Goal: Task Accomplishment & Management: Manage account settings

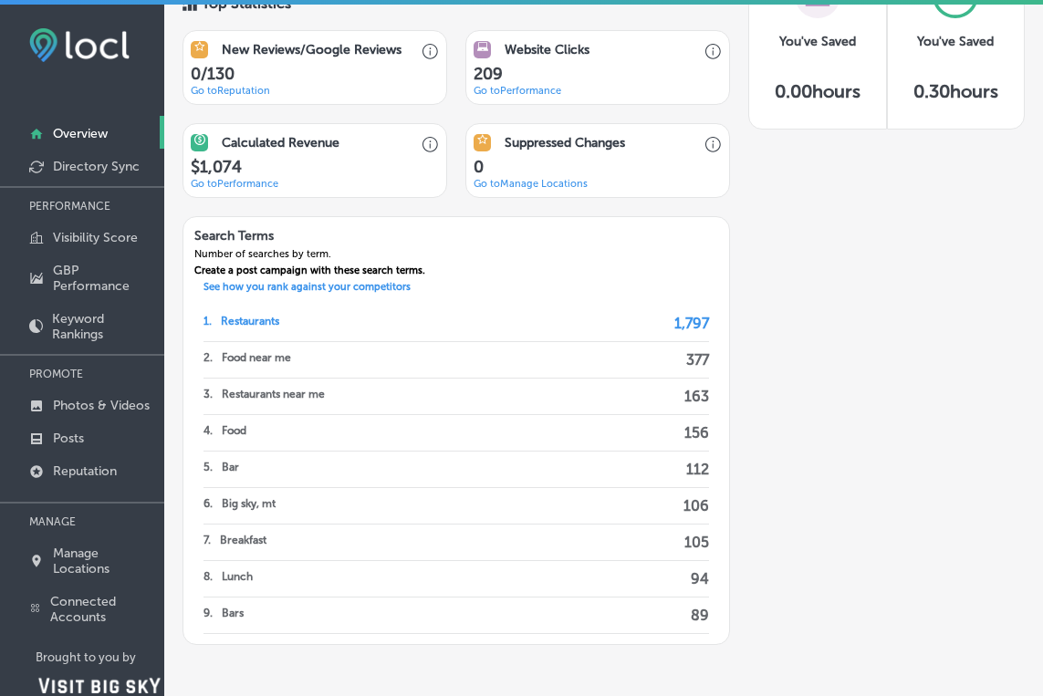
scroll to position [1250, 0]
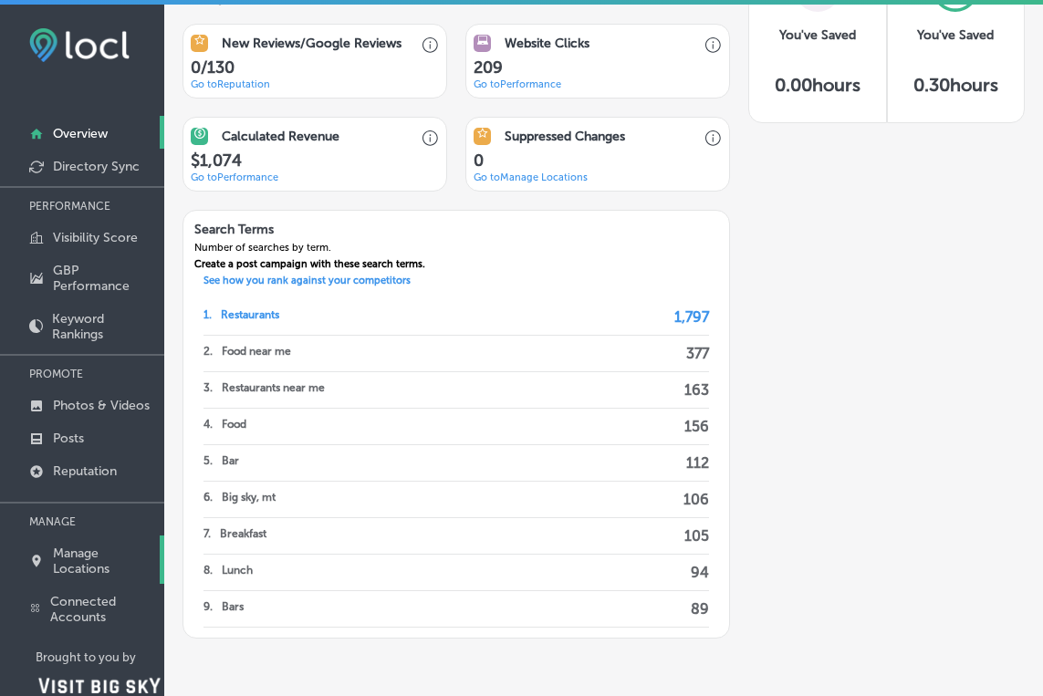
click at [82, 571] on p "Manage Locations" at bounding box center [104, 561] width 102 height 31
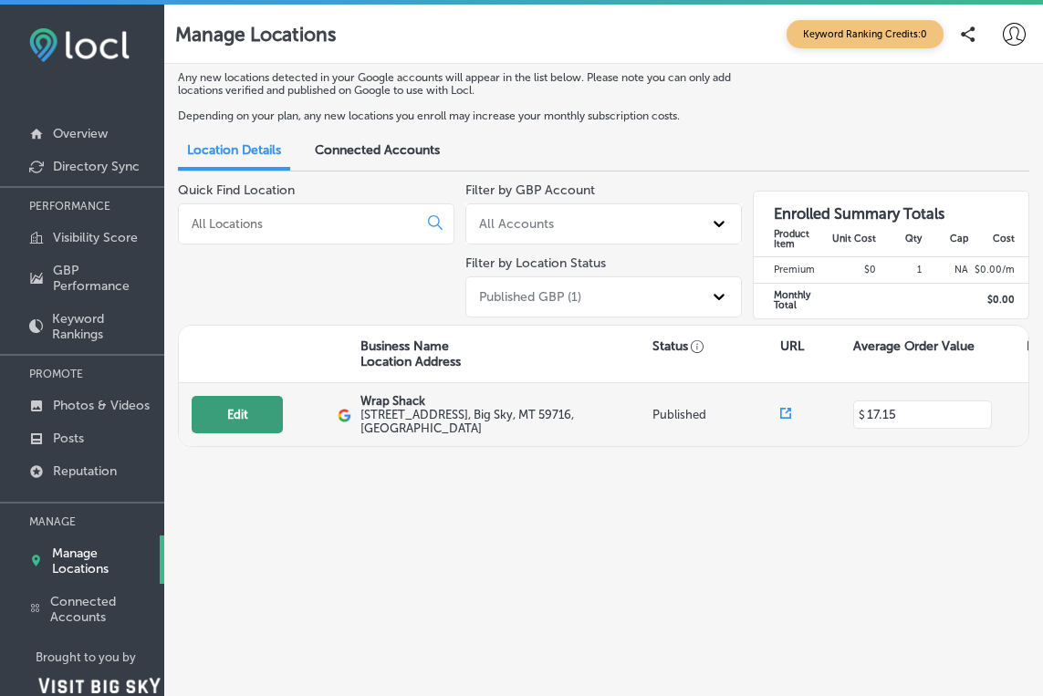
click at [233, 423] on button "Edit" at bounding box center [237, 414] width 91 height 37
select select "US"
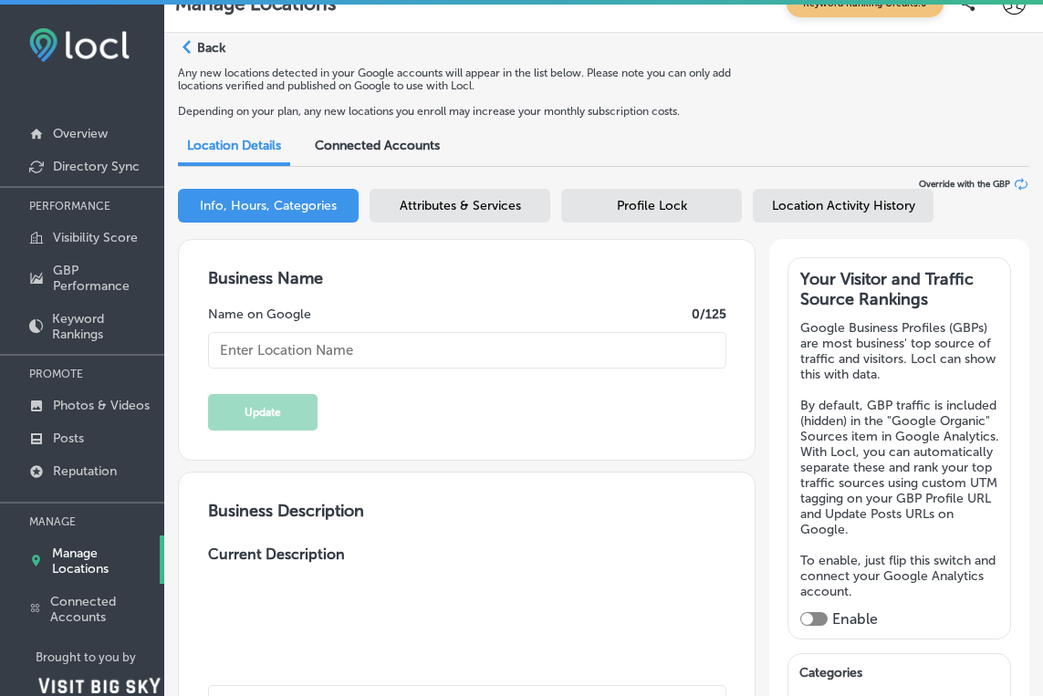
type input "Wrap Shack"
type input "[STREET_ADDRESS]"
type input "Big Sky"
type input "59716"
type input "US"
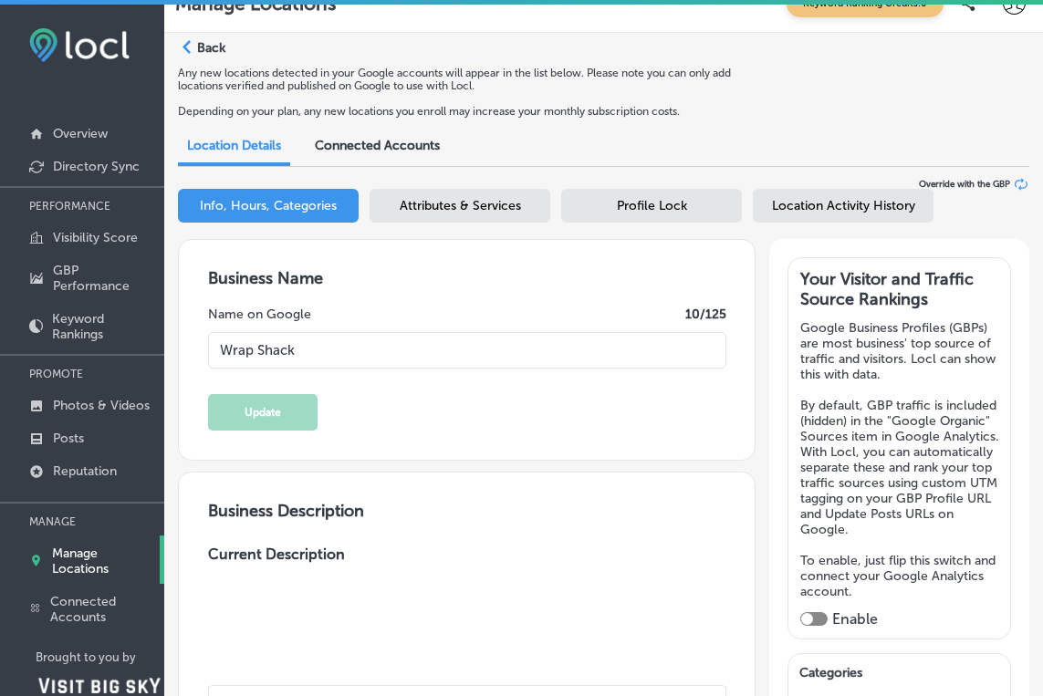
type input "[URL][DOMAIN_NAME]"
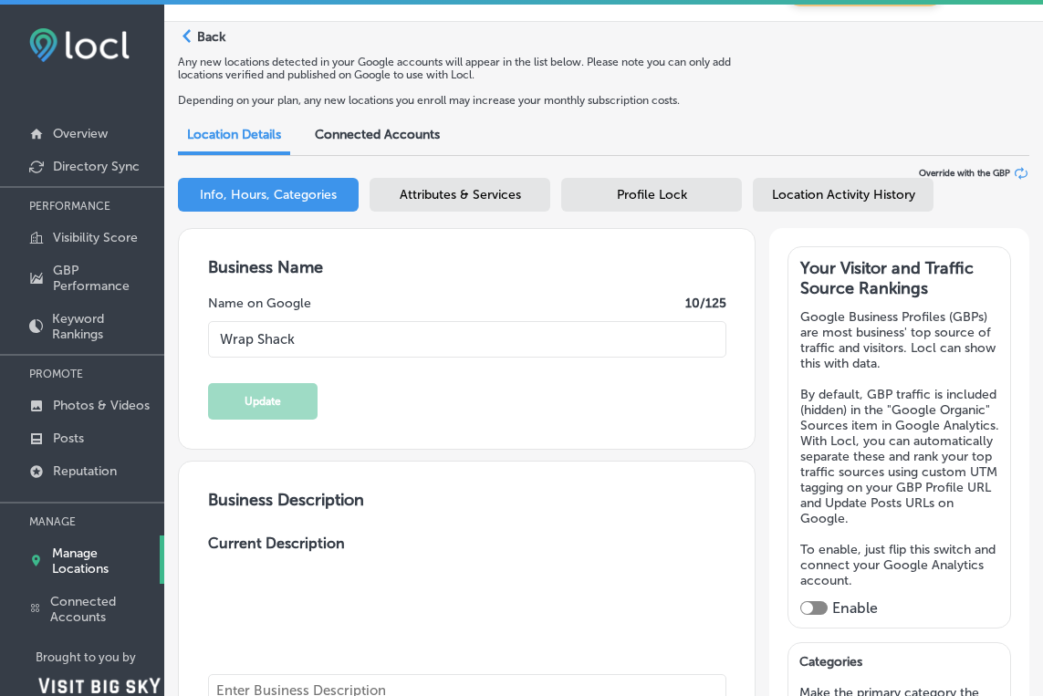
type input "17.15"
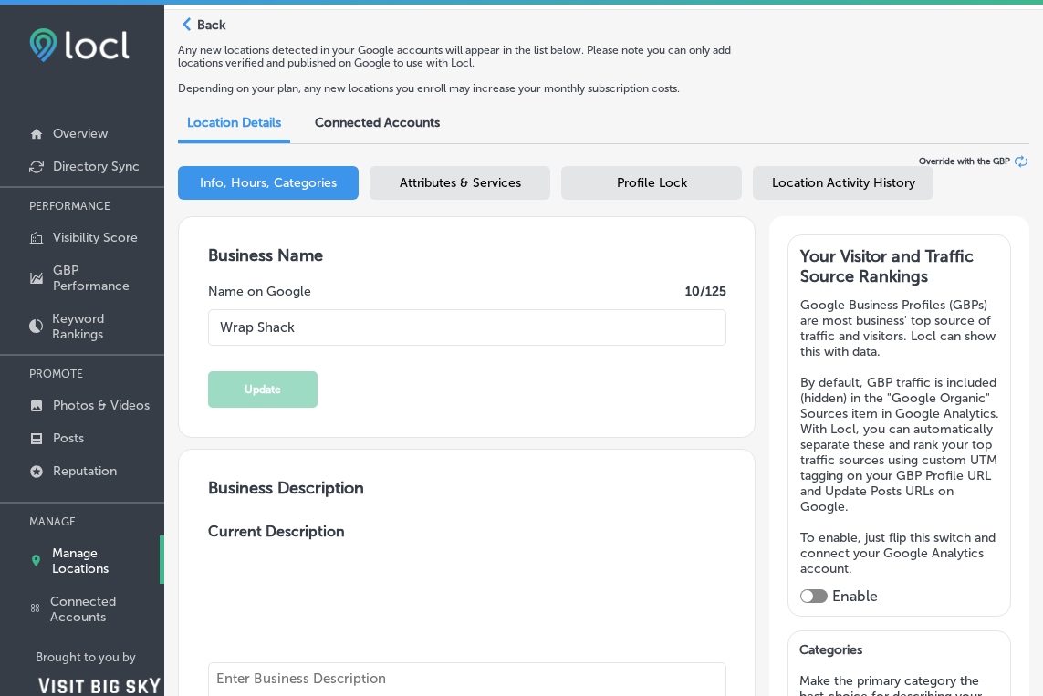
type textarea "Serving Wraps, Burritos and Burrito Bowls in the heart of Big Sky's [GEOGRAPHIC…"
type input "[PHONE_NUMBER]"
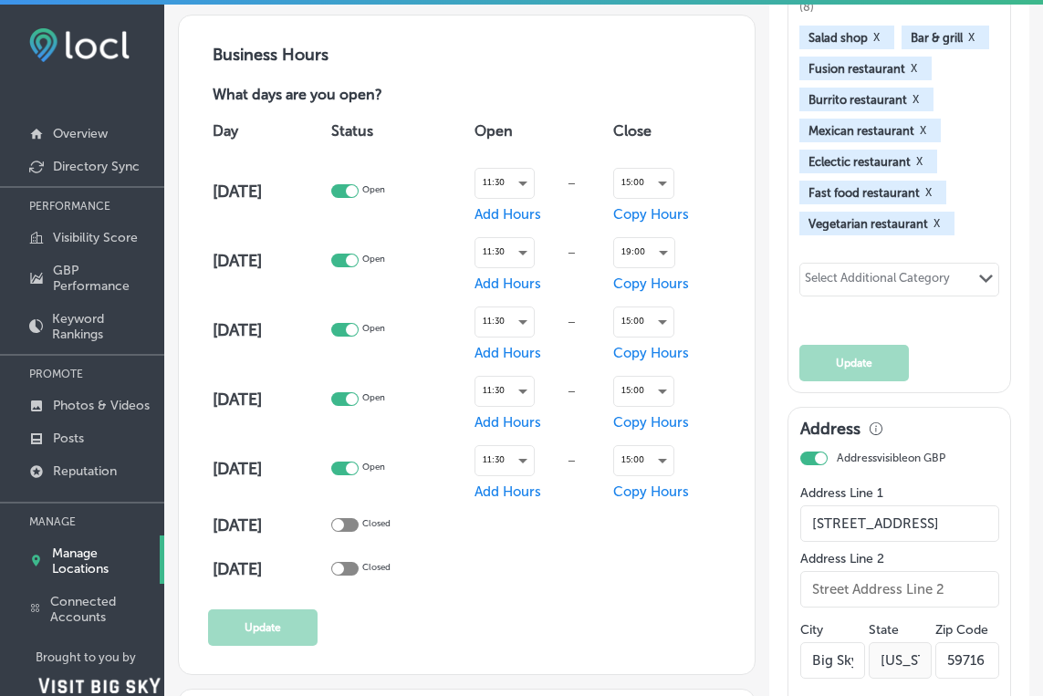
scroll to position [1047, 0]
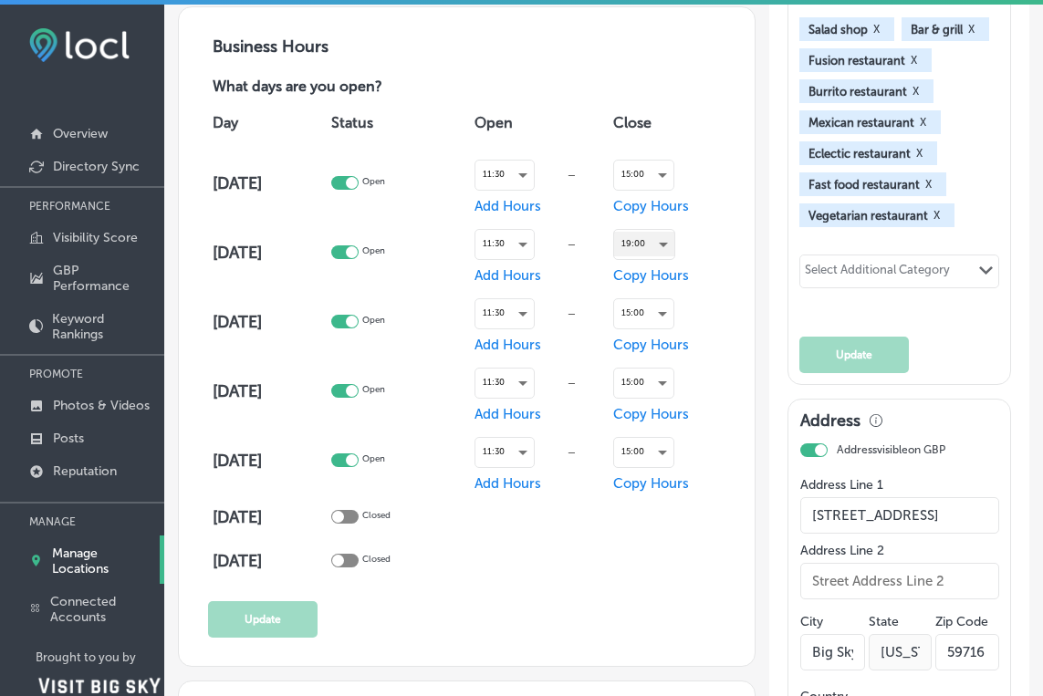
click at [674, 239] on div "19:00" at bounding box center [644, 244] width 60 height 25
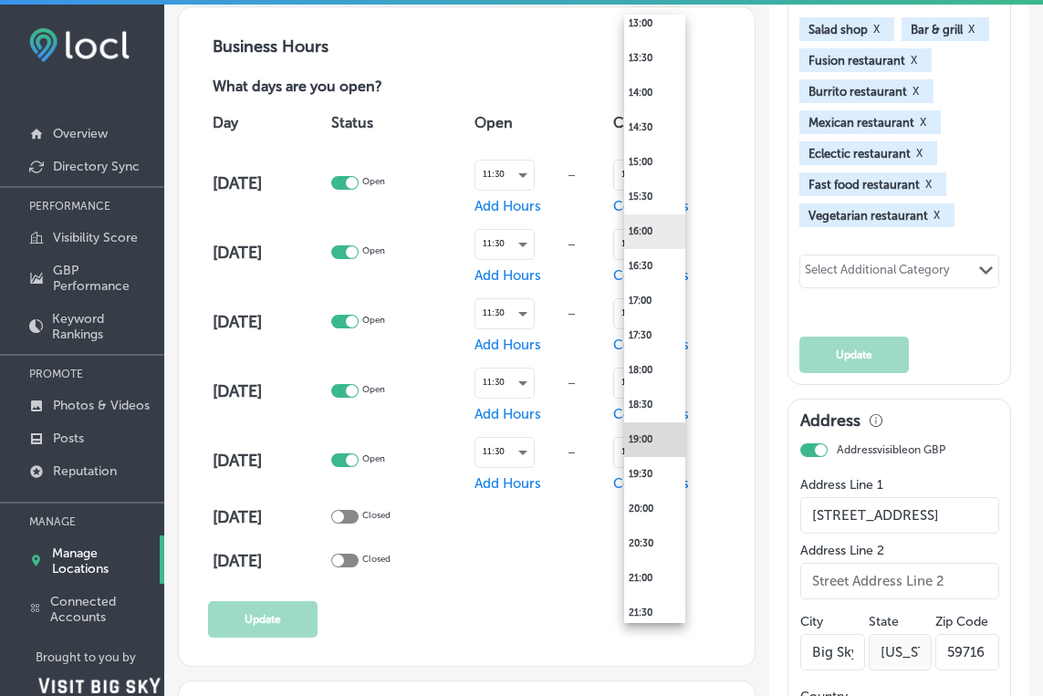
scroll to position [949, 0]
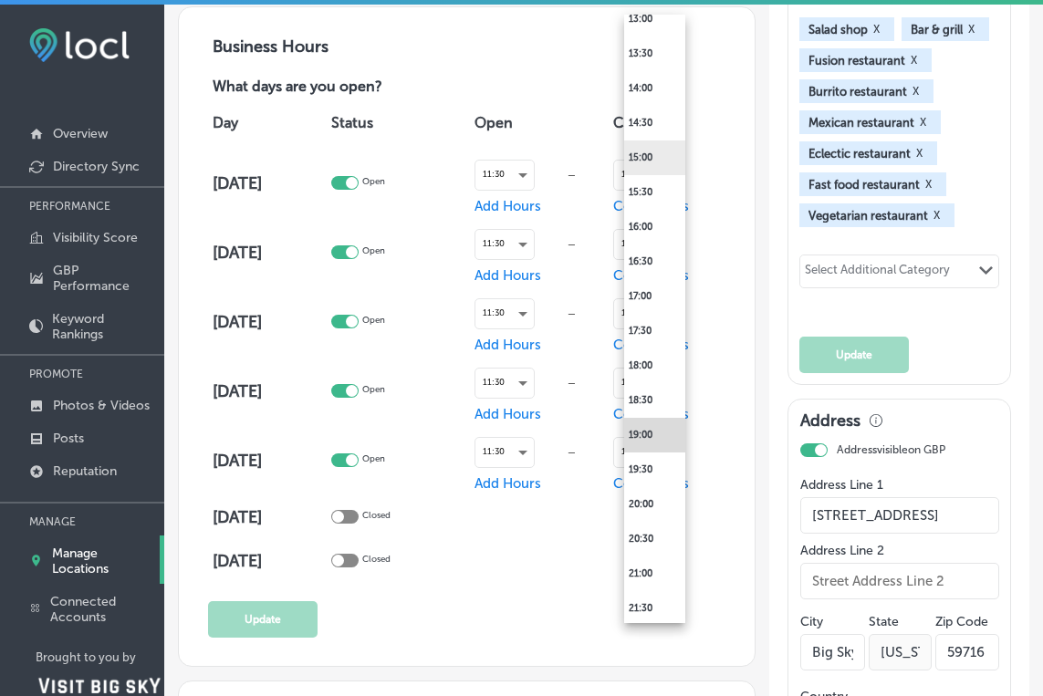
click at [652, 162] on li "15:00" at bounding box center [654, 158] width 61 height 35
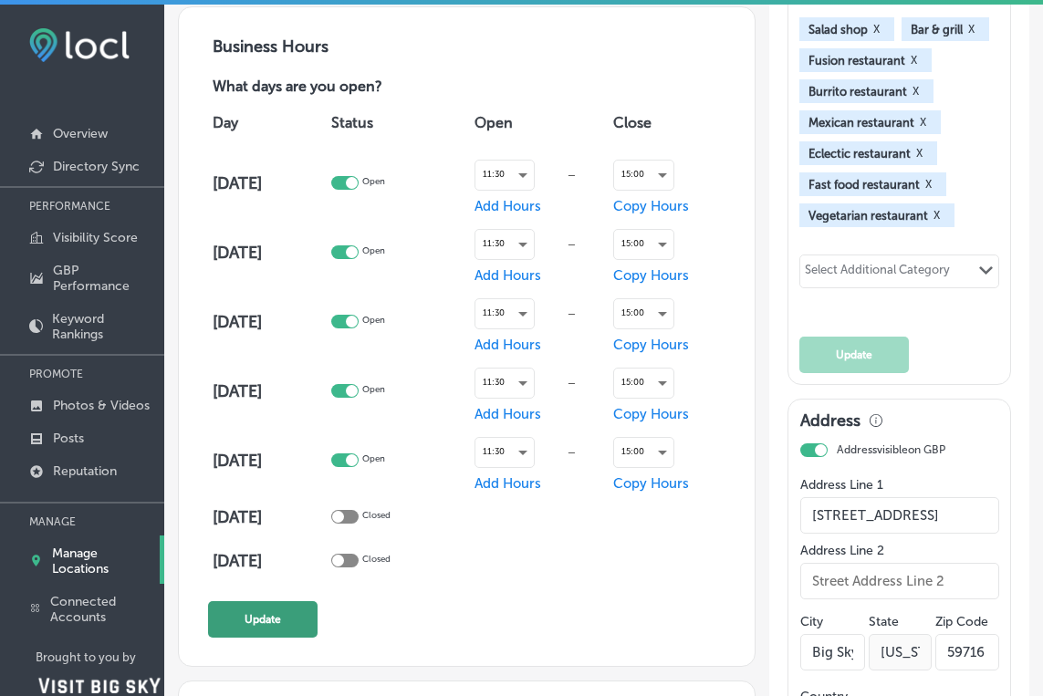
click at [291, 621] on button "Update" at bounding box center [263, 619] width 110 height 37
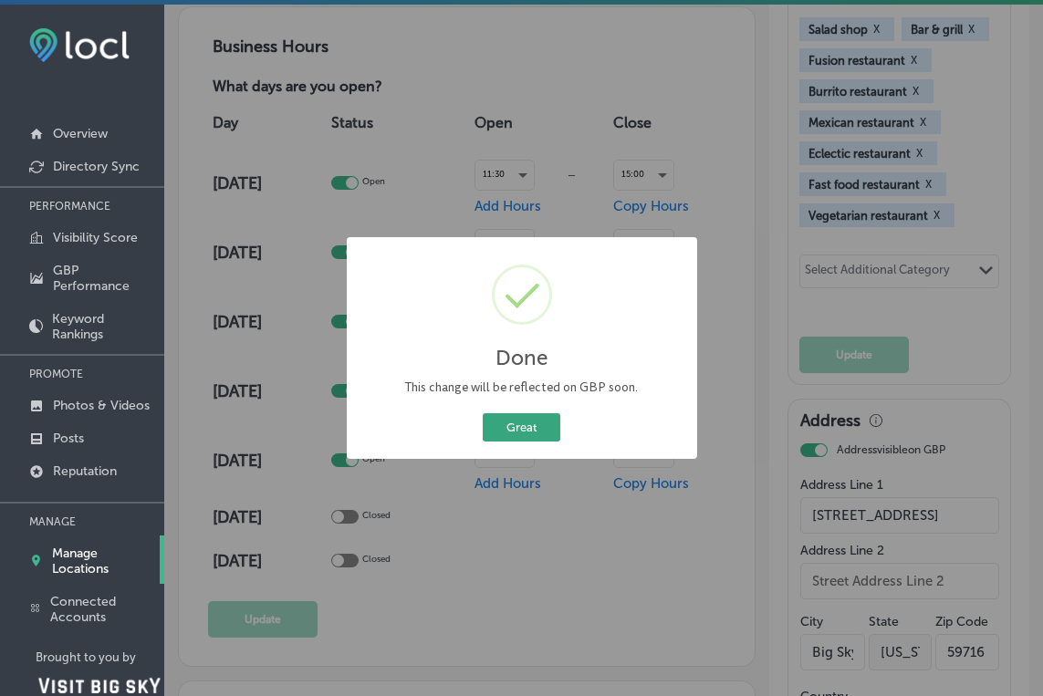
click at [547, 426] on button "Great" at bounding box center [522, 427] width 78 height 28
